Goal: Task Accomplishment & Management: Manage account settings

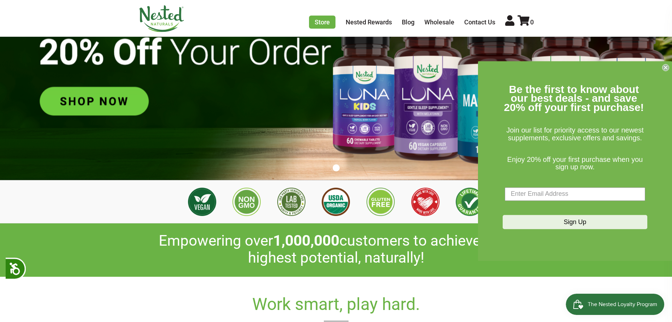
scroll to position [71, 0]
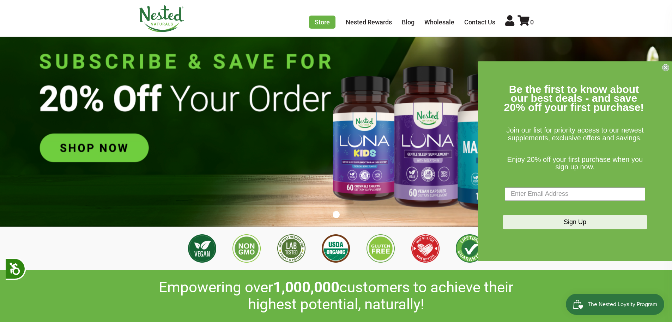
click at [665, 67] on icon "Close dialog" at bounding box center [666, 67] width 3 height 3
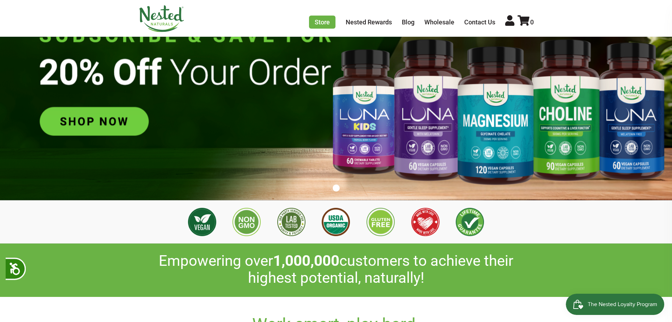
scroll to position [35, 0]
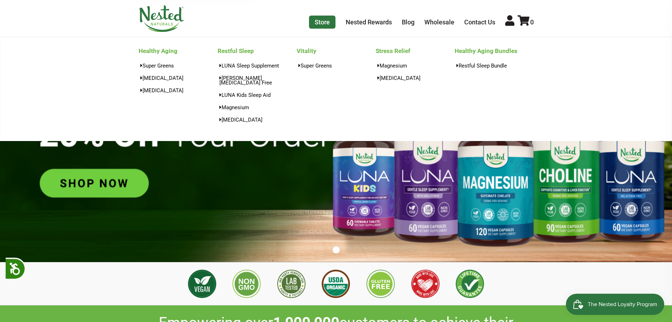
click at [323, 23] on link "Store" at bounding box center [322, 22] width 26 height 13
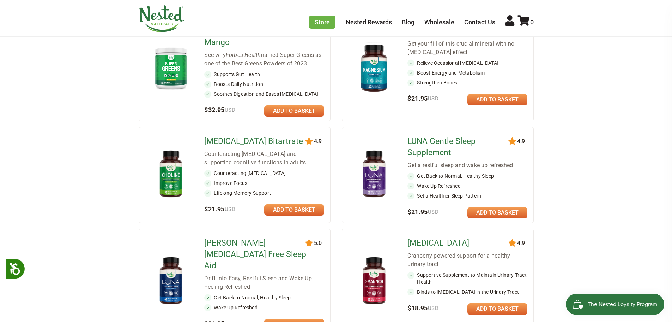
scroll to position [141, 0]
click at [230, 141] on link "[MEDICAL_DATA] Bitartrate" at bounding box center [255, 140] width 102 height 11
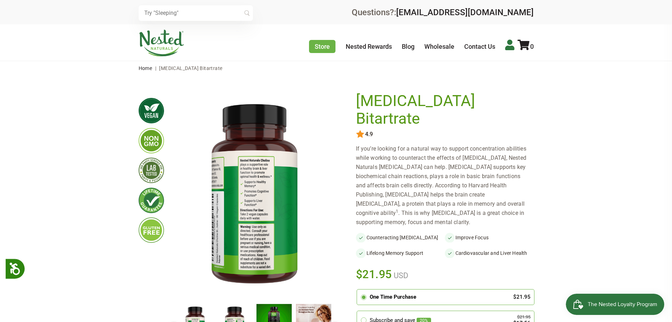
click at [509, 44] on icon at bounding box center [509, 45] width 9 height 11
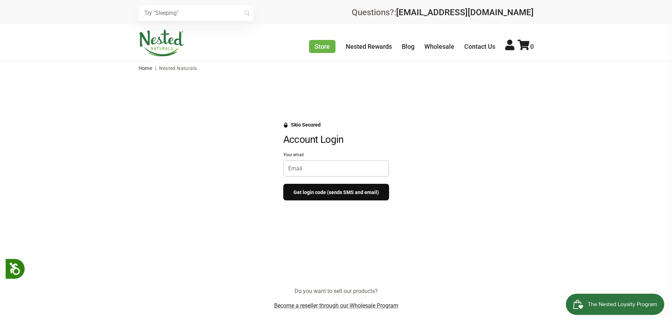
click at [294, 165] on input "Your email" at bounding box center [336, 168] width 96 height 7
type input "christinev33.vs@gmail.com"
click at [318, 190] on button "Get login code (sends SMS and email)" at bounding box center [336, 192] width 106 height 17
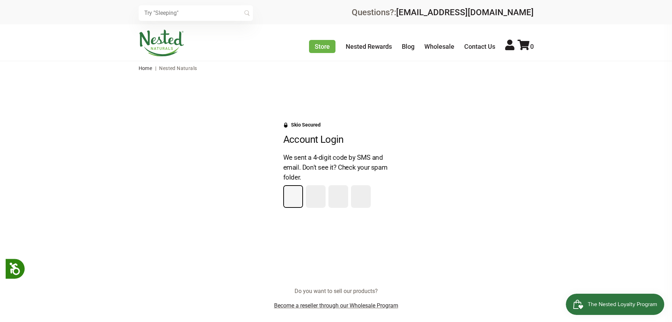
type input "9"
type input "2"
type input "1"
click at [509, 46] on icon at bounding box center [509, 45] width 9 height 11
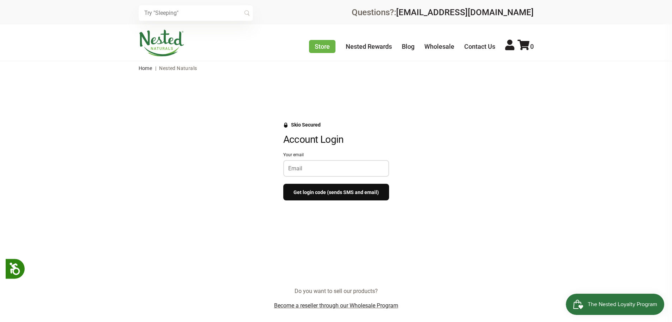
click at [299, 168] on input "Your email" at bounding box center [336, 168] width 96 height 7
type input "[EMAIL_ADDRESS][DOMAIN_NAME]"
click at [312, 190] on button "Get login code (sends SMS and email)" at bounding box center [336, 192] width 106 height 17
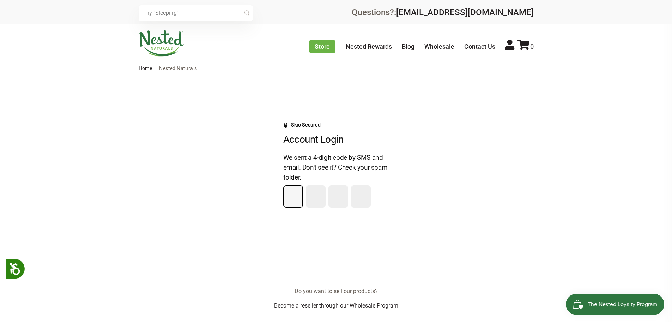
type input "9"
type input "2"
type input "1"
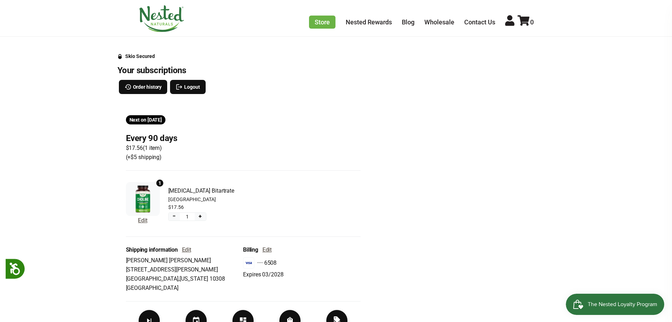
scroll to position [141, 0]
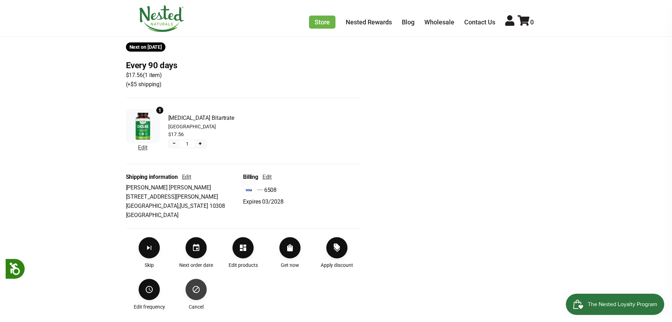
click at [194, 290] on icon "Cancel" at bounding box center [196, 289] width 8 height 8
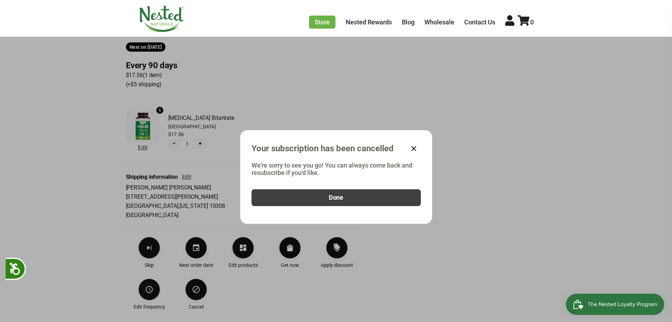
click at [364, 201] on button "Done" at bounding box center [336, 197] width 169 height 17
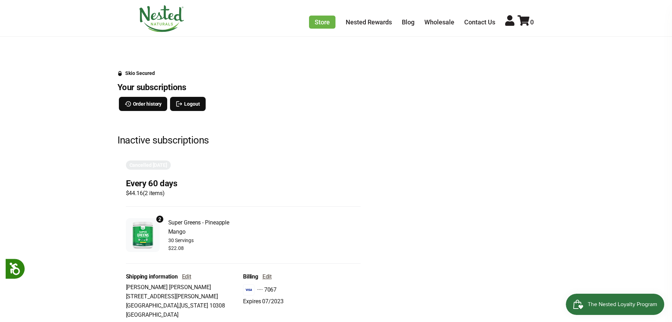
scroll to position [0, 0]
